Goal: Navigation & Orientation: Find specific page/section

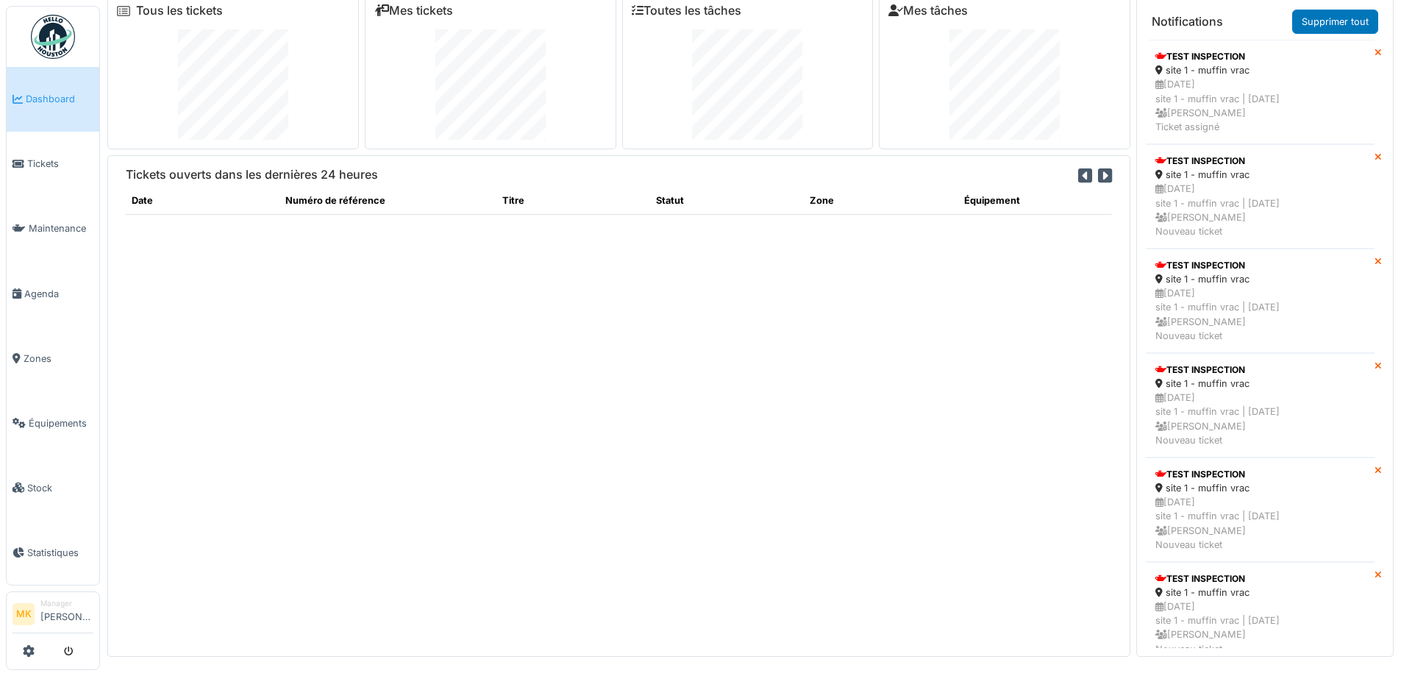
scroll to position [15, 0]
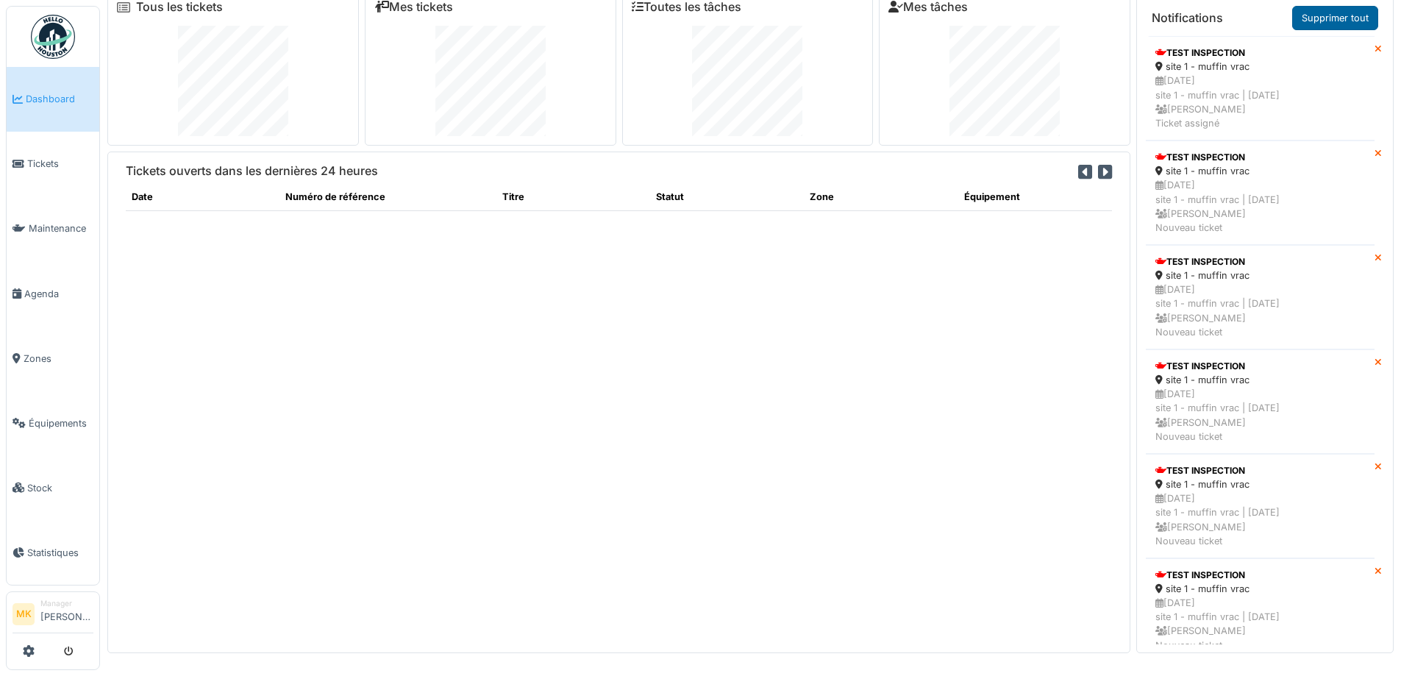
click at [1360, 22] on link "Supprimer tout" at bounding box center [1336, 18] width 86 height 24
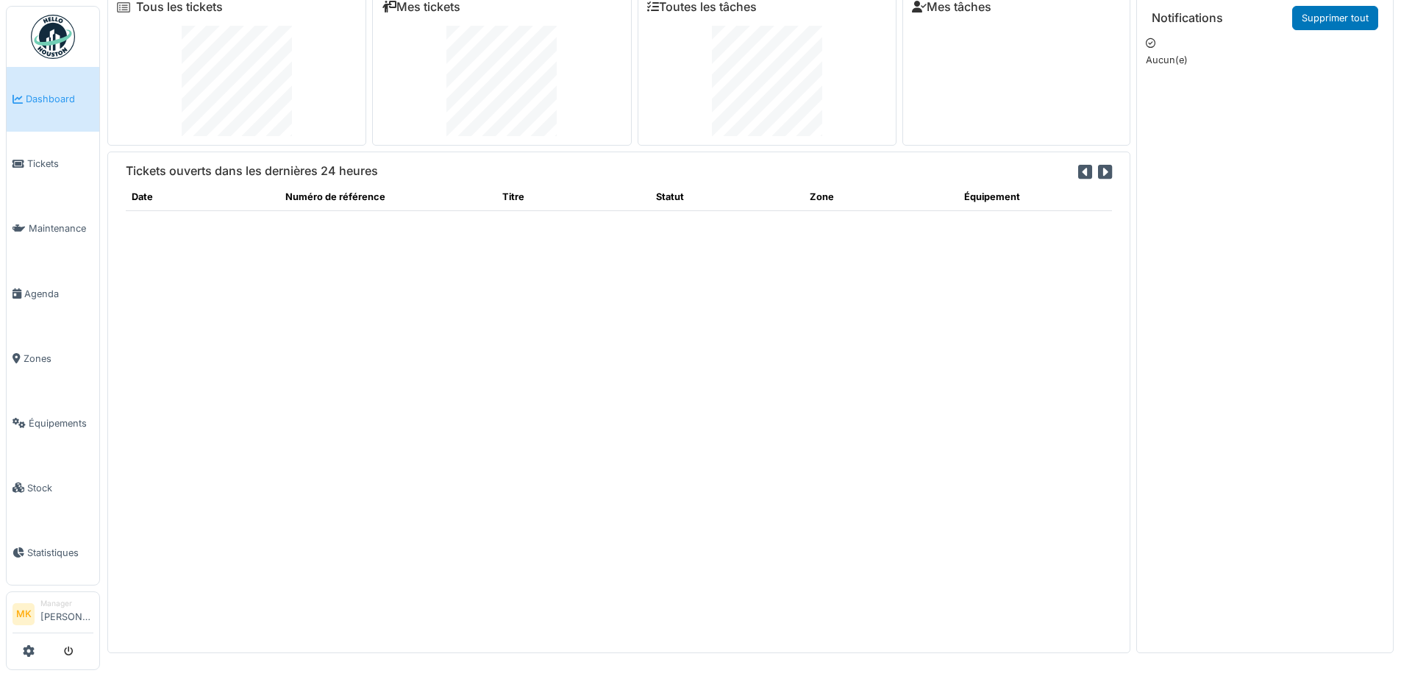
scroll to position [0, 0]
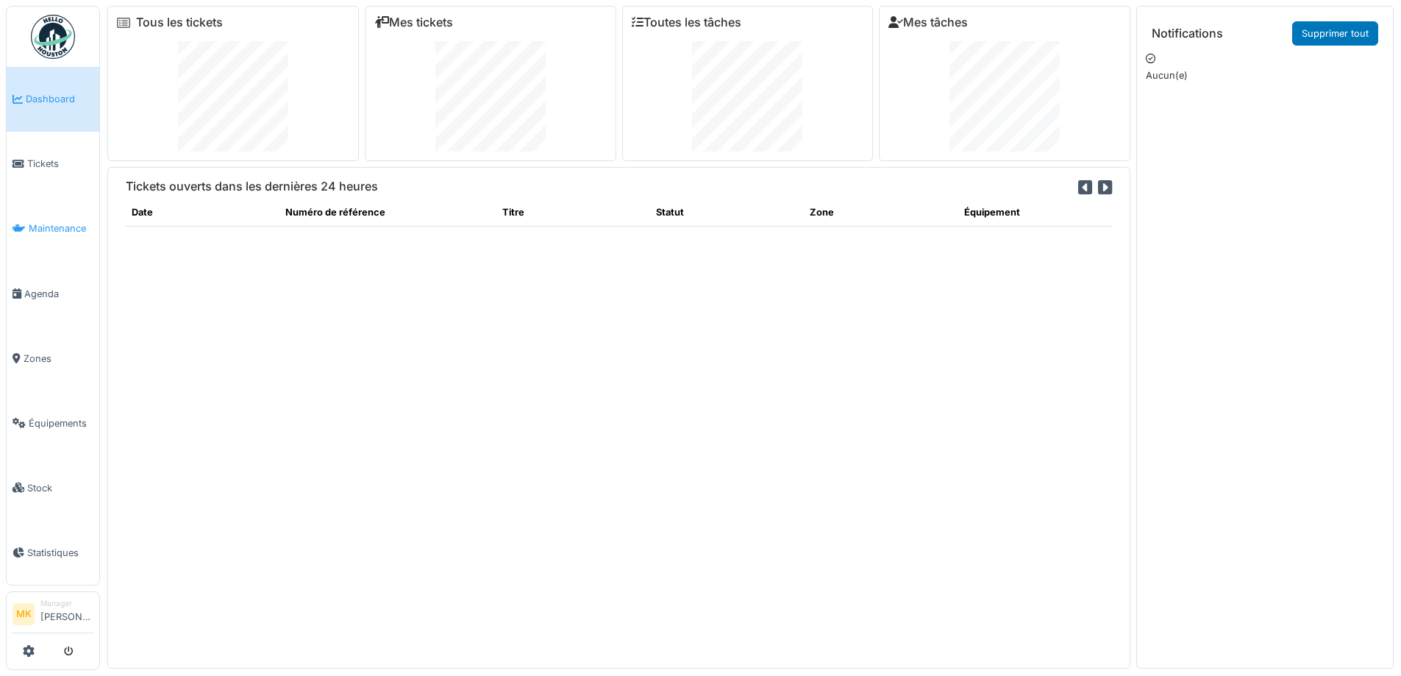
click at [68, 232] on link "Maintenance" at bounding box center [53, 228] width 93 height 65
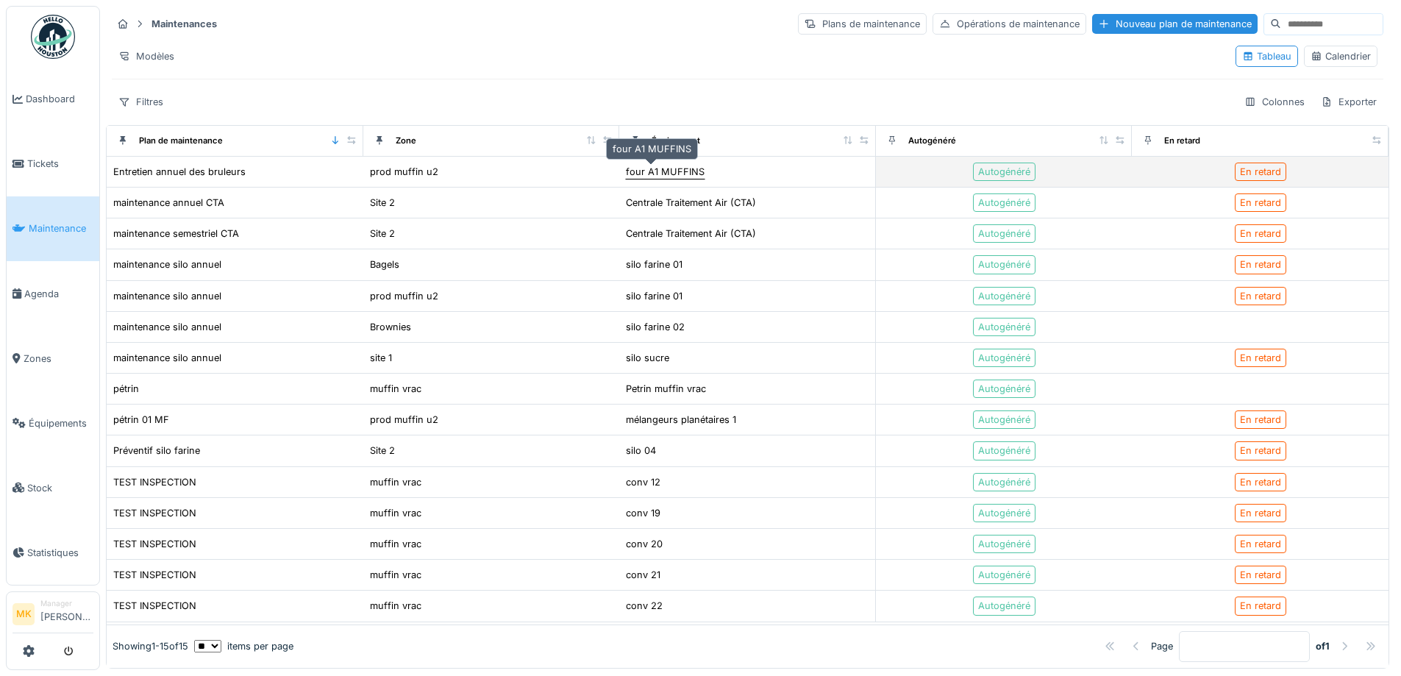
click at [640, 174] on div "four A1 MUFFINS" at bounding box center [665, 172] width 79 height 14
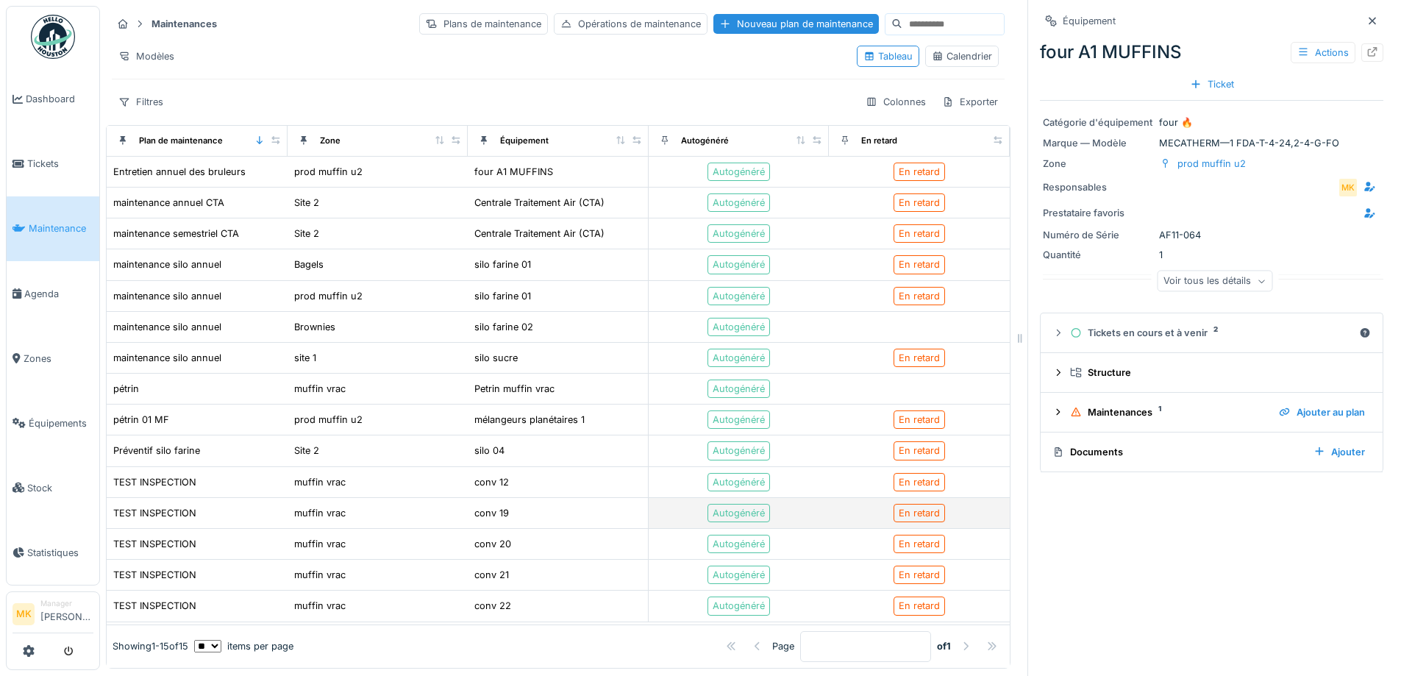
scroll to position [11, 0]
click at [153, 506] on div "TEST INSPECTION" at bounding box center [154, 513] width 83 height 14
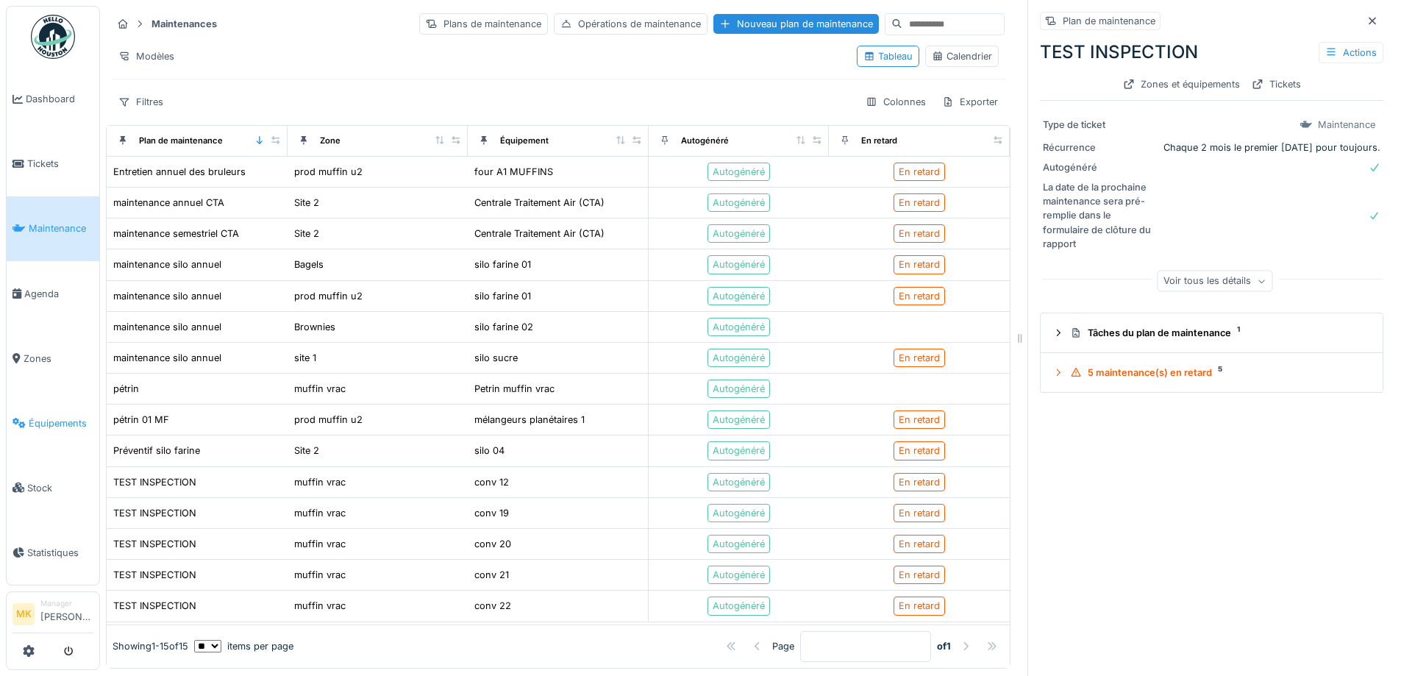
click at [62, 405] on link "Équipements" at bounding box center [53, 423] width 93 height 65
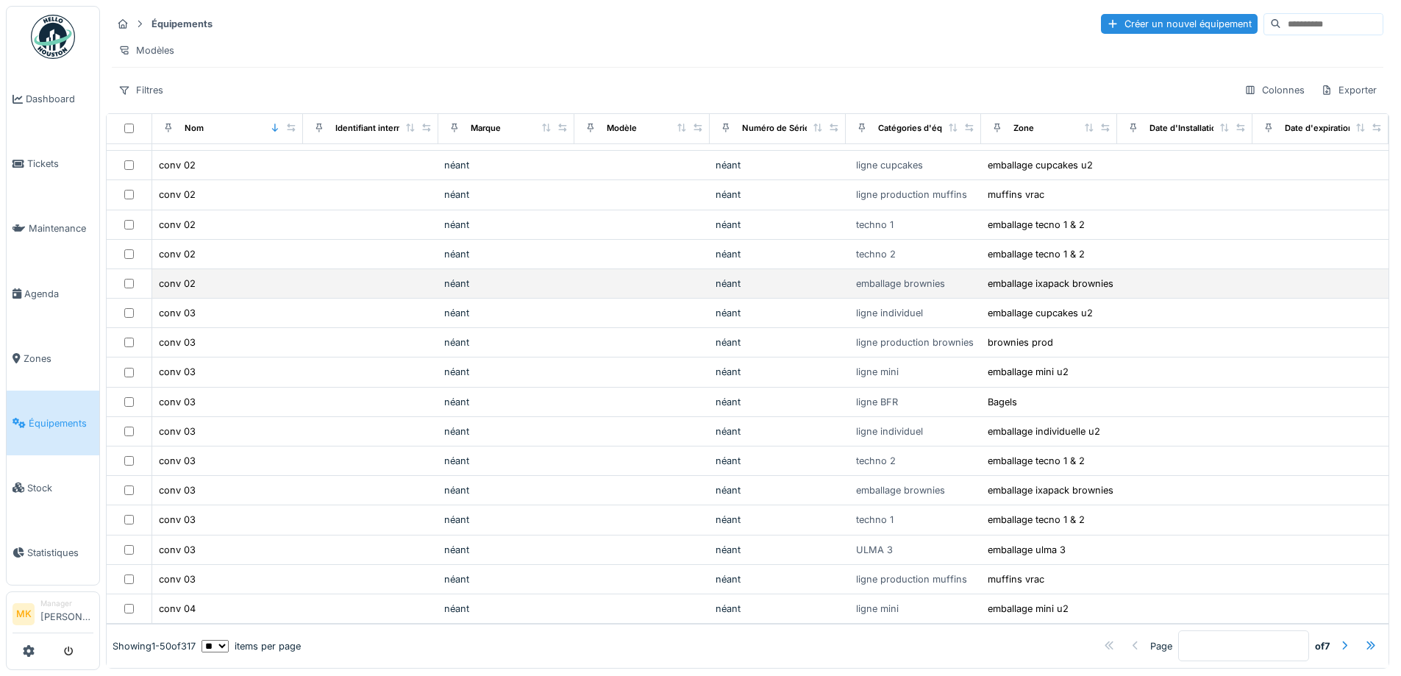
scroll to position [10, 0]
